Goal: Check status: Check status

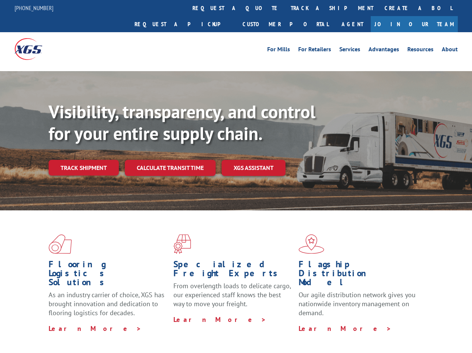
click at [236, 176] on div "Visibility, transparency, and control for your entire supply chain. Track shipm…" at bounding box center [261, 153] width 424 height 104
click at [285, 8] on link "track a shipment" at bounding box center [332, 8] width 94 height 16
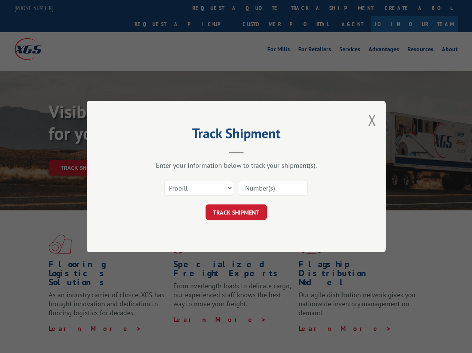
click at [261, 8] on div "Track Shipment Enter your information below to track your shipment(s). Select c…" at bounding box center [236, 176] width 472 height 353
click at [308, 8] on div "Track Shipment Enter your information below to track your shipment(s). Select c…" at bounding box center [236, 176] width 472 height 353
click at [83, 151] on div "Track Shipment Enter your information below to track your shipment(s). Select c…" at bounding box center [236, 176] width 472 height 353
click at [170, 151] on header "Track Shipment" at bounding box center [236, 140] width 224 height 25
click at [254, 151] on header "Track Shipment" at bounding box center [236, 140] width 224 height 25
